Goal: Navigation & Orientation: Find specific page/section

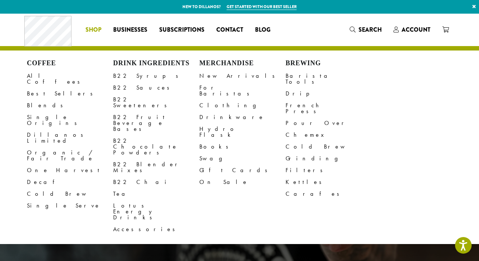
click at [96, 28] on span "Shop" at bounding box center [93, 29] width 16 height 9
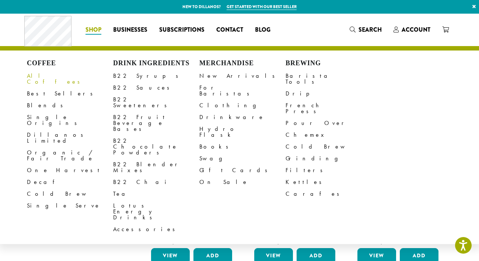
click at [48, 76] on link "All Coffees" at bounding box center [70, 79] width 86 height 18
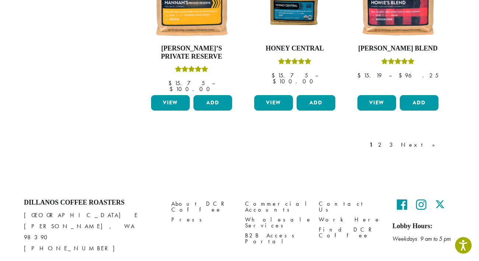
scroll to position [691, 0]
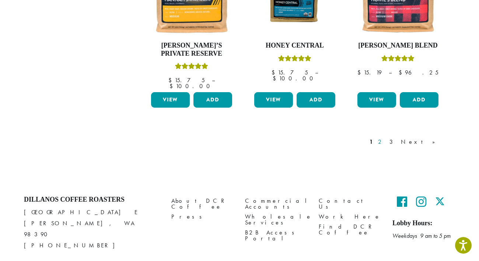
click at [386, 137] on link "2" at bounding box center [381, 141] width 9 height 9
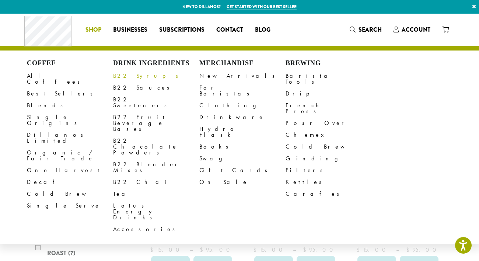
click at [123, 78] on link "B22 Syrups" at bounding box center [156, 76] width 86 height 12
